Goal: Information Seeking & Learning: Check status

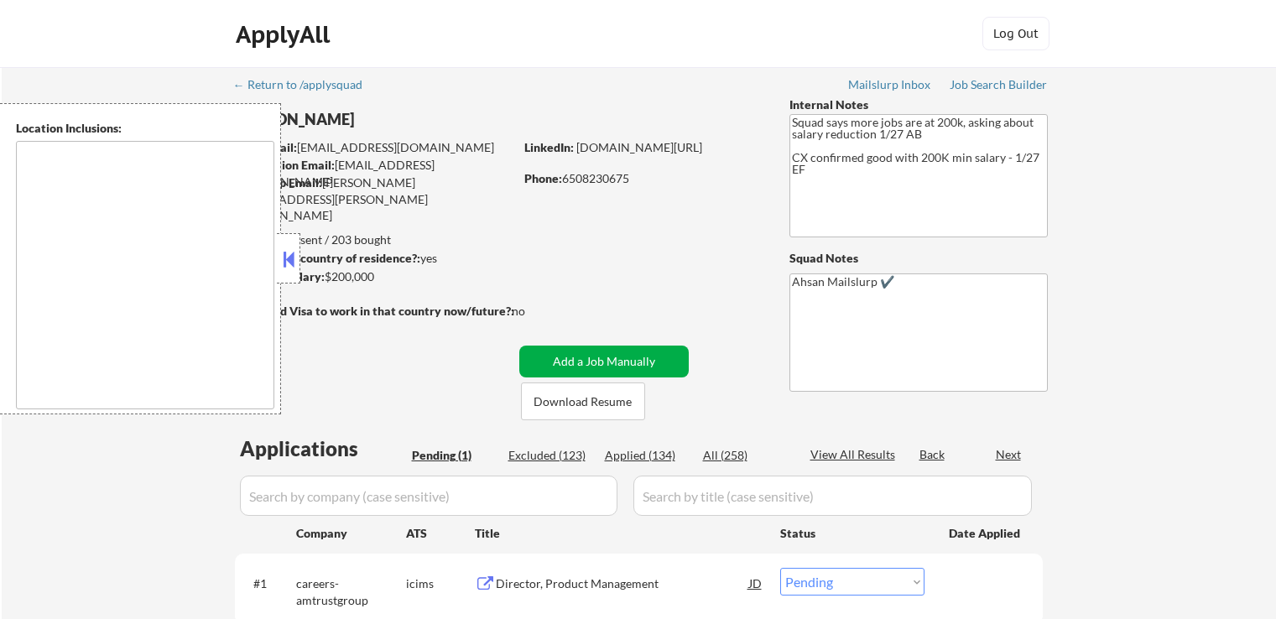
select select ""pending""
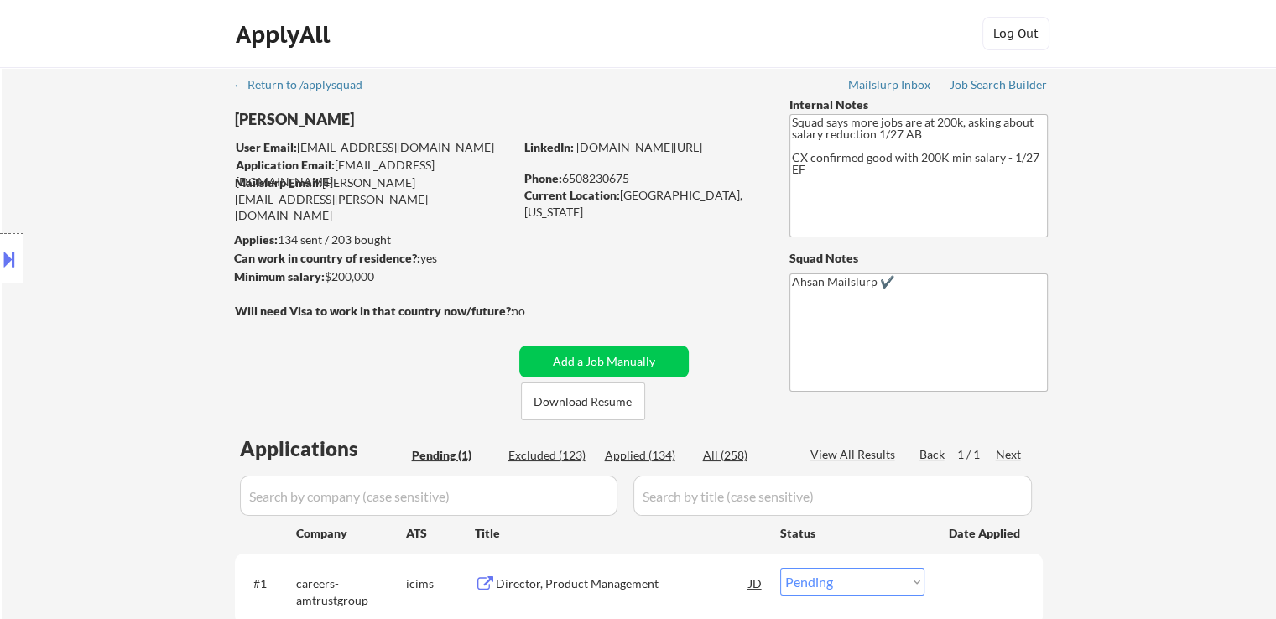
drag, startPoint x: 399, startPoint y: 236, endPoint x: 231, endPoint y: 236, distance: 168.7
click at [231, 236] on body "← Return to /applysquad Mailslurp Inbox Job Search Builder [PERSON_NAME] User E…" at bounding box center [638, 309] width 1276 height 619
click at [542, 228] on div "← Return to /applysquad Mailslurp Inbox Job Search Builder [PERSON_NAME] User E…" at bounding box center [639, 375] width 837 height 617
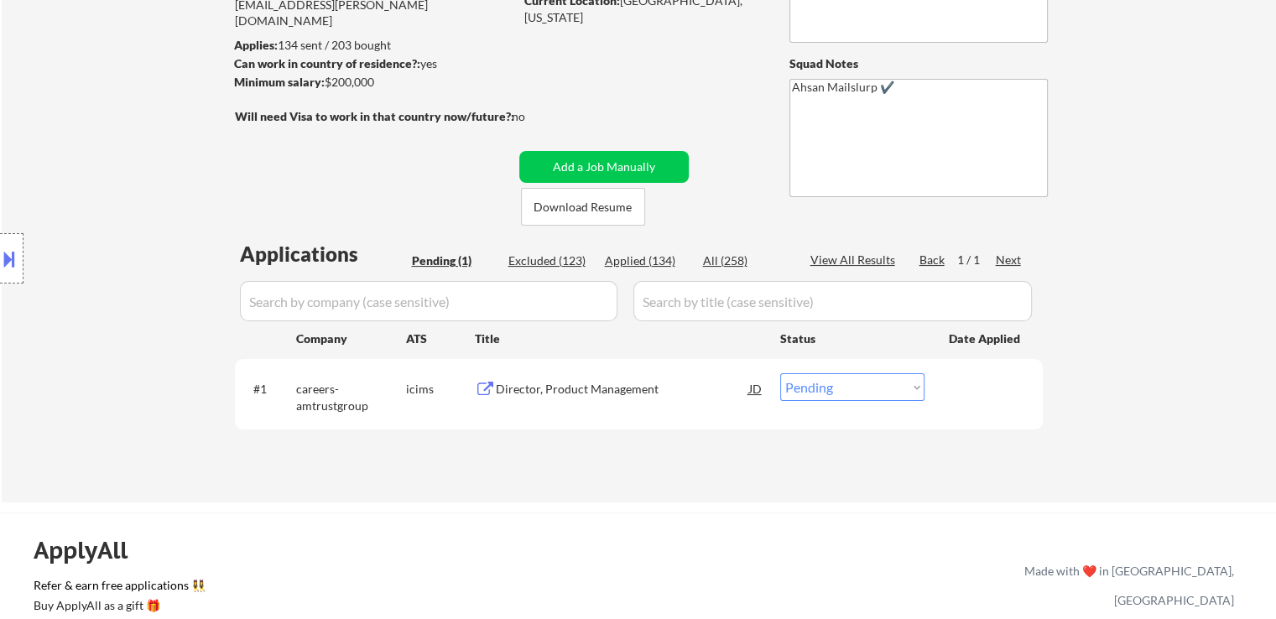
scroll to position [252, 0]
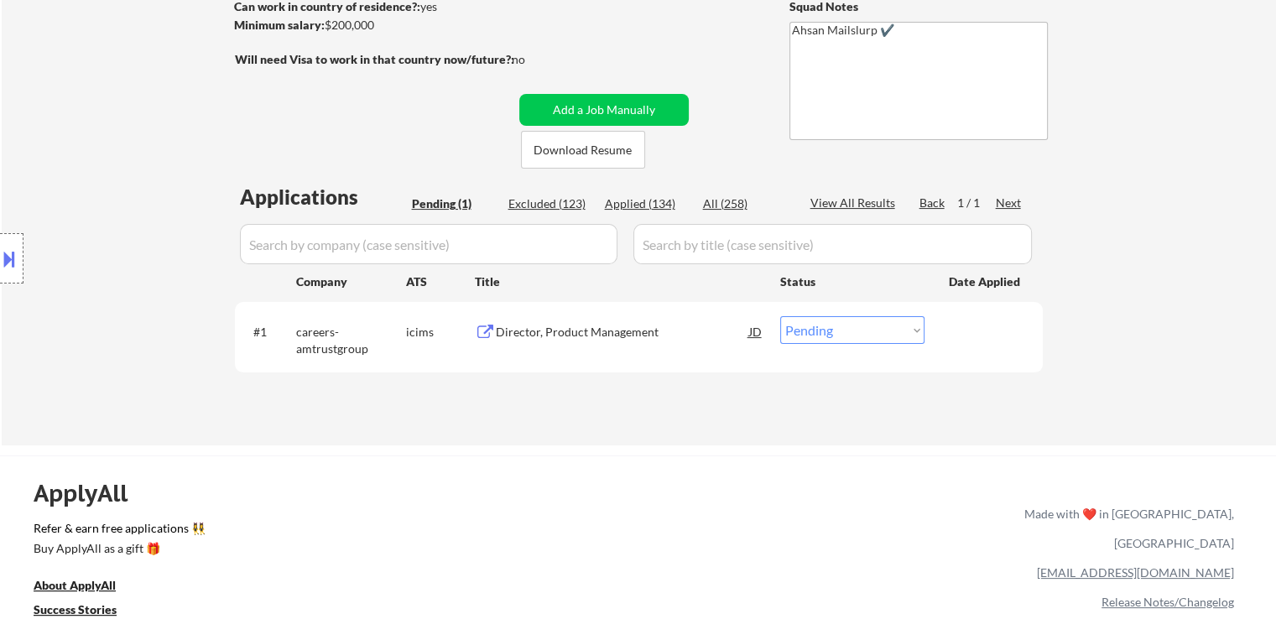
click at [580, 331] on div "Director, Product Management" at bounding box center [622, 332] width 253 height 17
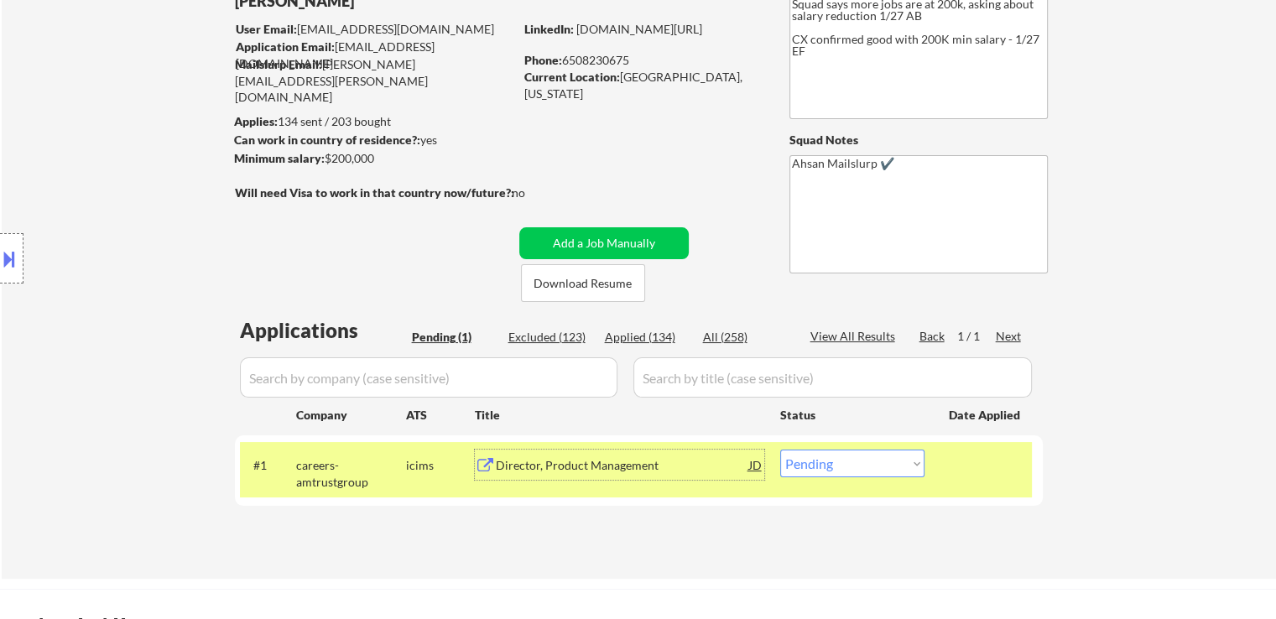
scroll to position [84, 0]
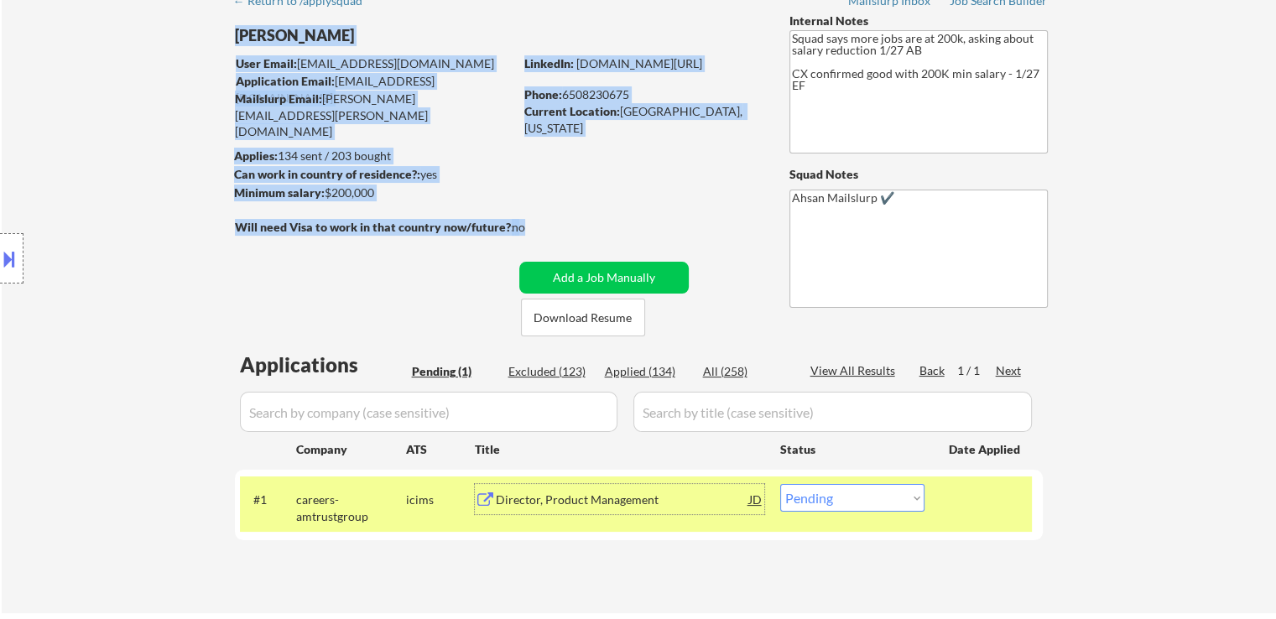
drag, startPoint x: 539, startPoint y: 222, endPoint x: 467, endPoint y: 216, distance: 72.4
click at [467, 216] on div "← Return to /applysquad Mailslurp Inbox Job Search Builder [PERSON_NAME] User E…" at bounding box center [639, 291] width 837 height 617
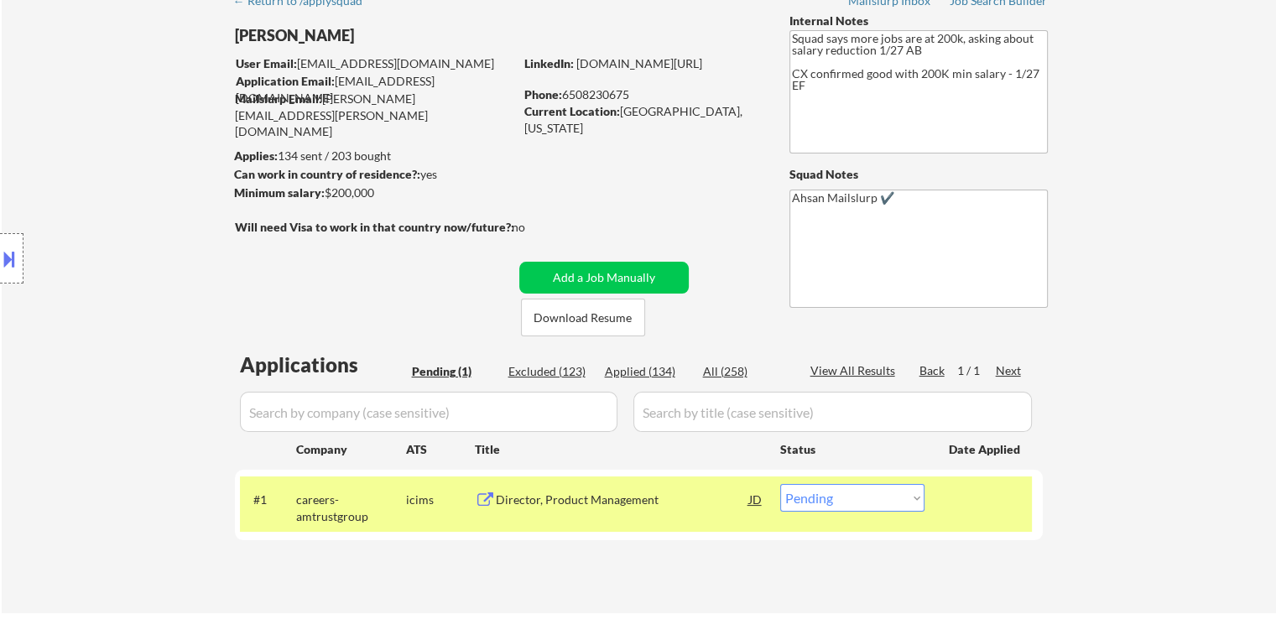
click at [603, 196] on div "← Return to /applysquad Mailslurp Inbox Job Search Builder [PERSON_NAME] User E…" at bounding box center [639, 291] width 837 height 617
click at [420, 290] on div "← Return to /applysquad Mailslurp Inbox Job Search Builder [PERSON_NAME] User E…" at bounding box center [639, 291] width 837 height 617
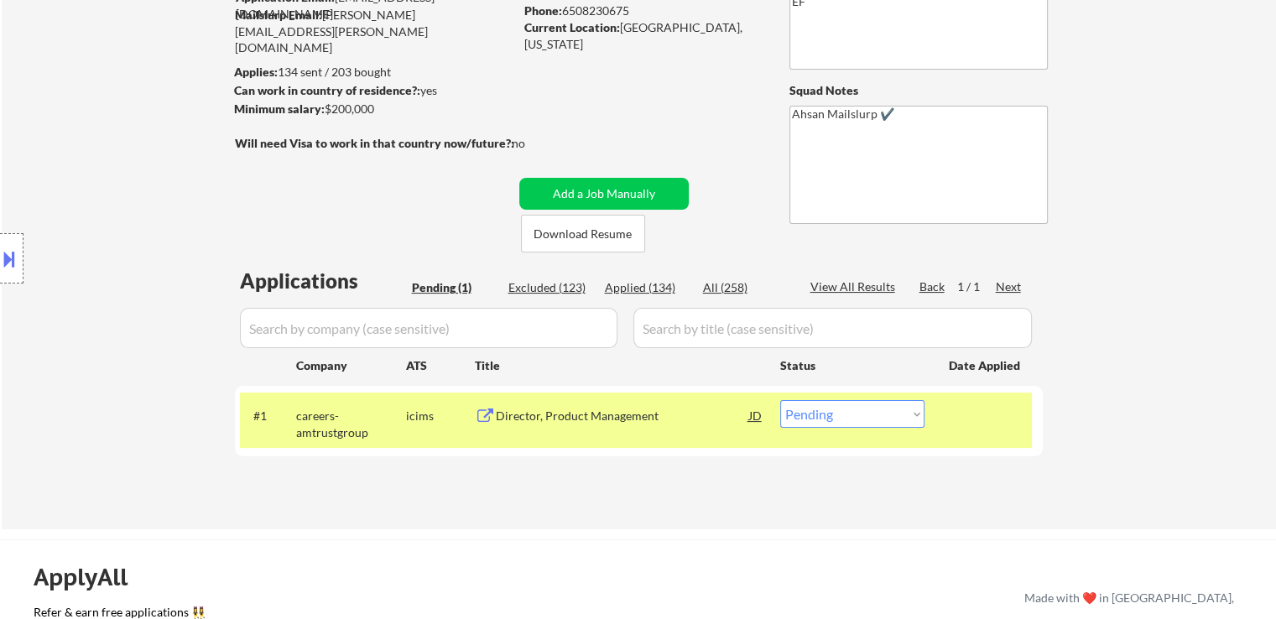
scroll to position [0, 0]
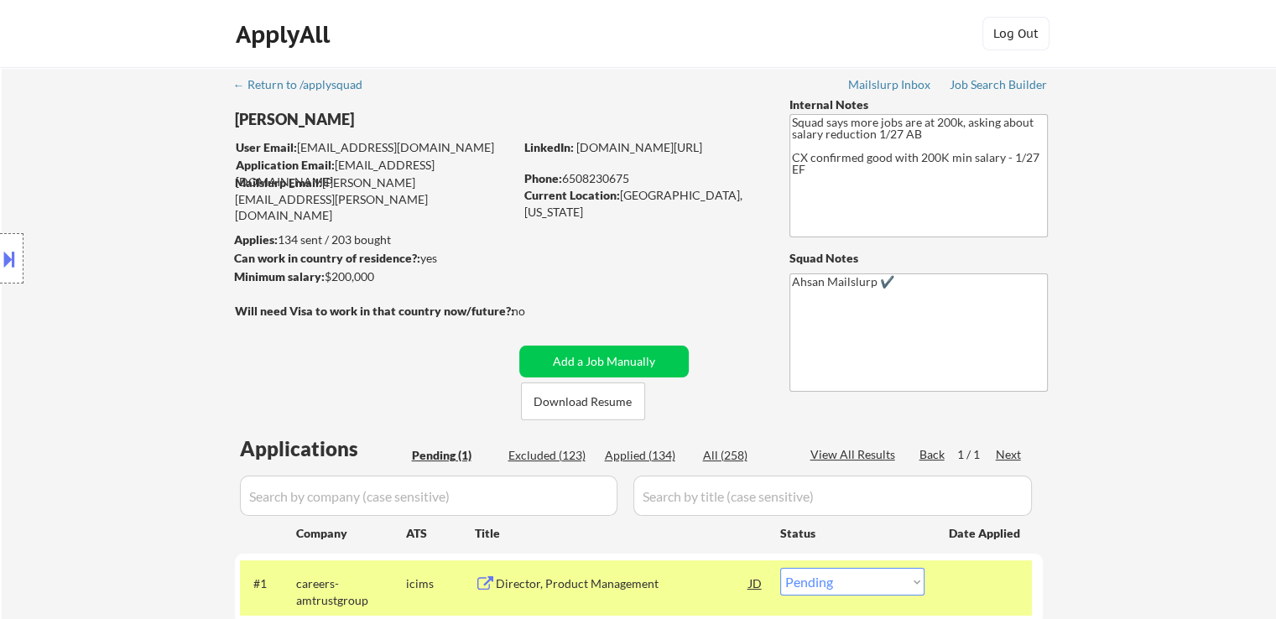
click at [67, 256] on div "Location Inclusions:" at bounding box center [150, 258] width 300 height 311
click at [149, 273] on div "Location Inclusions:" at bounding box center [150, 258] width 300 height 311
